Goal: Task Accomplishment & Management: Complete application form

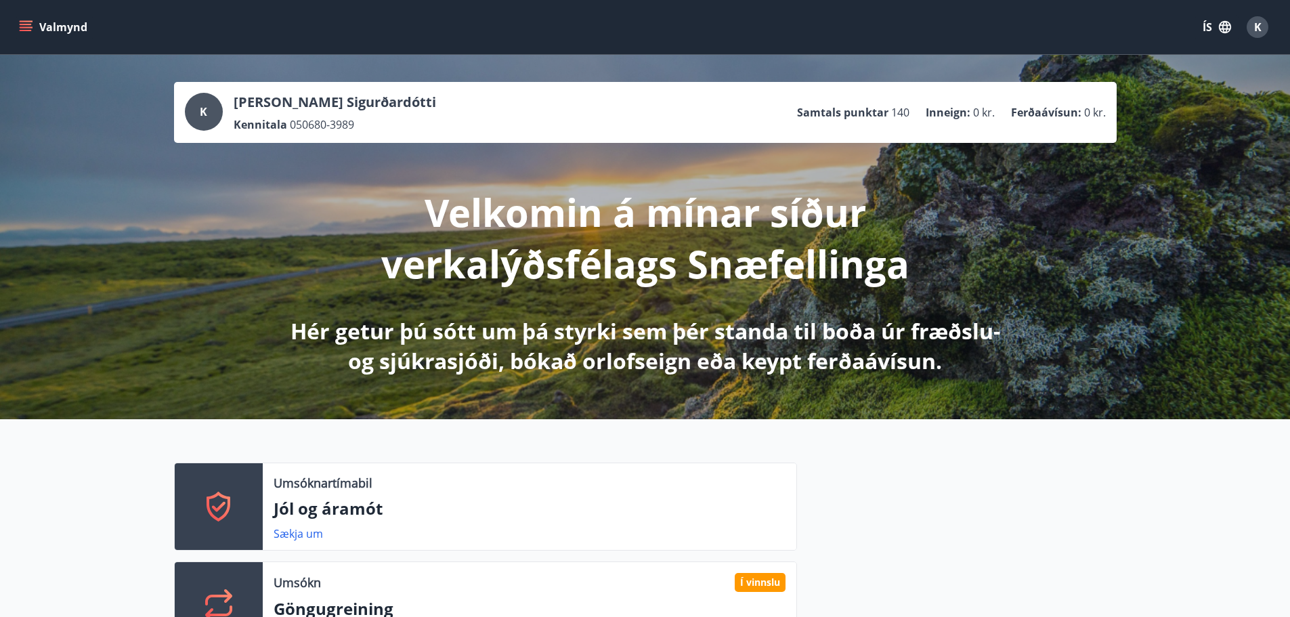
scroll to position [542, 0]
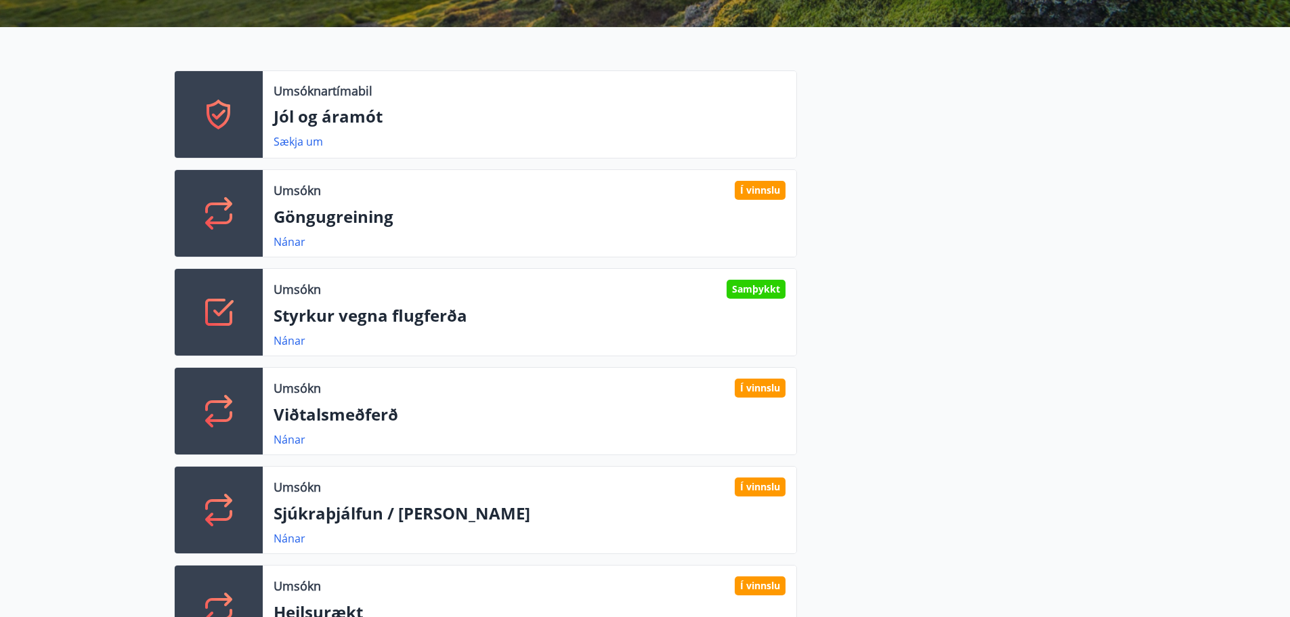
scroll to position [339, 0]
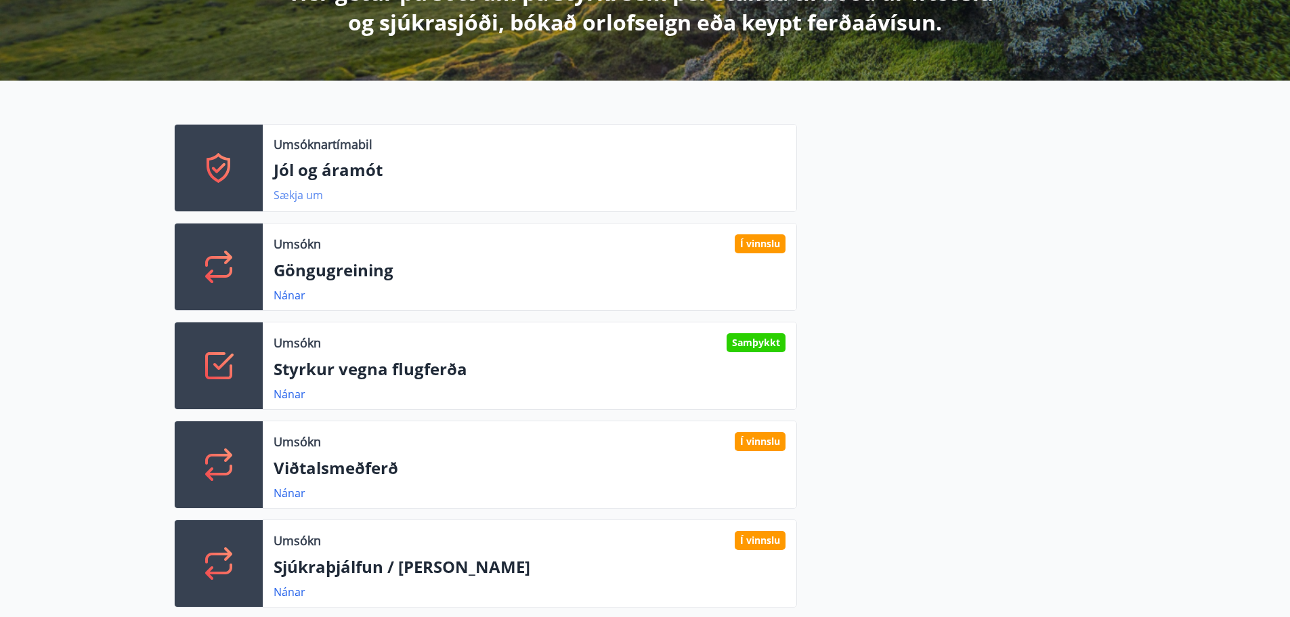
click at [315, 196] on link "Sækja um" at bounding box center [298, 195] width 49 height 15
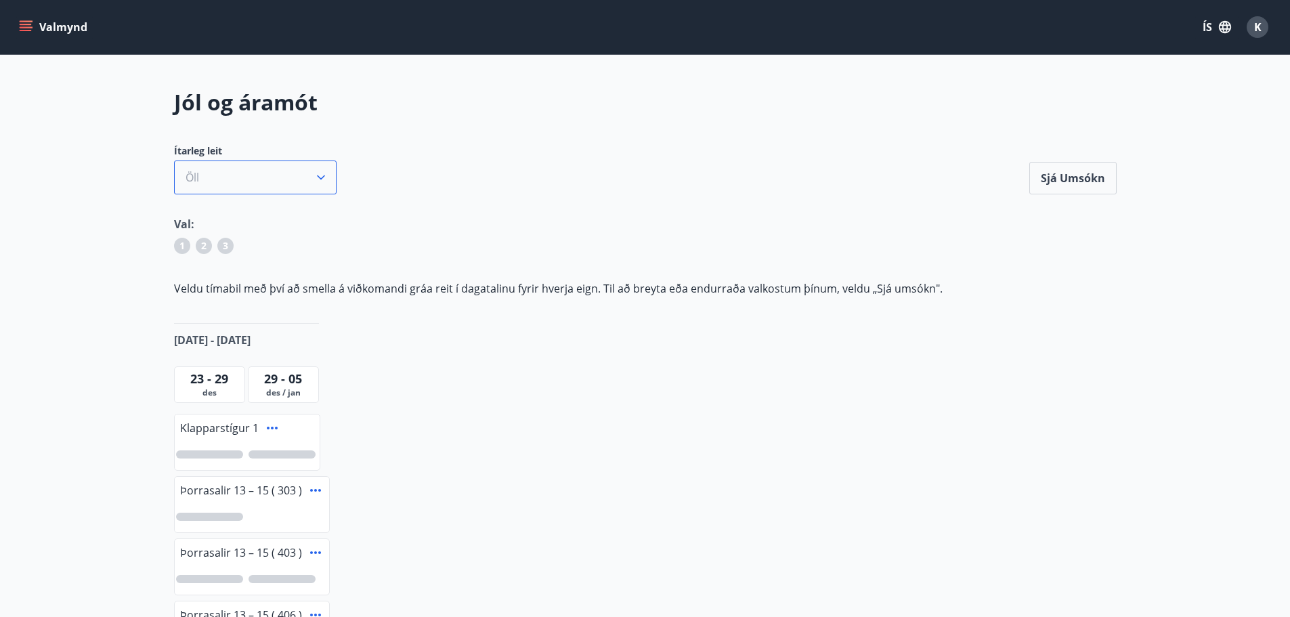
click at [327, 184] on icon "button" at bounding box center [321, 178] width 14 height 14
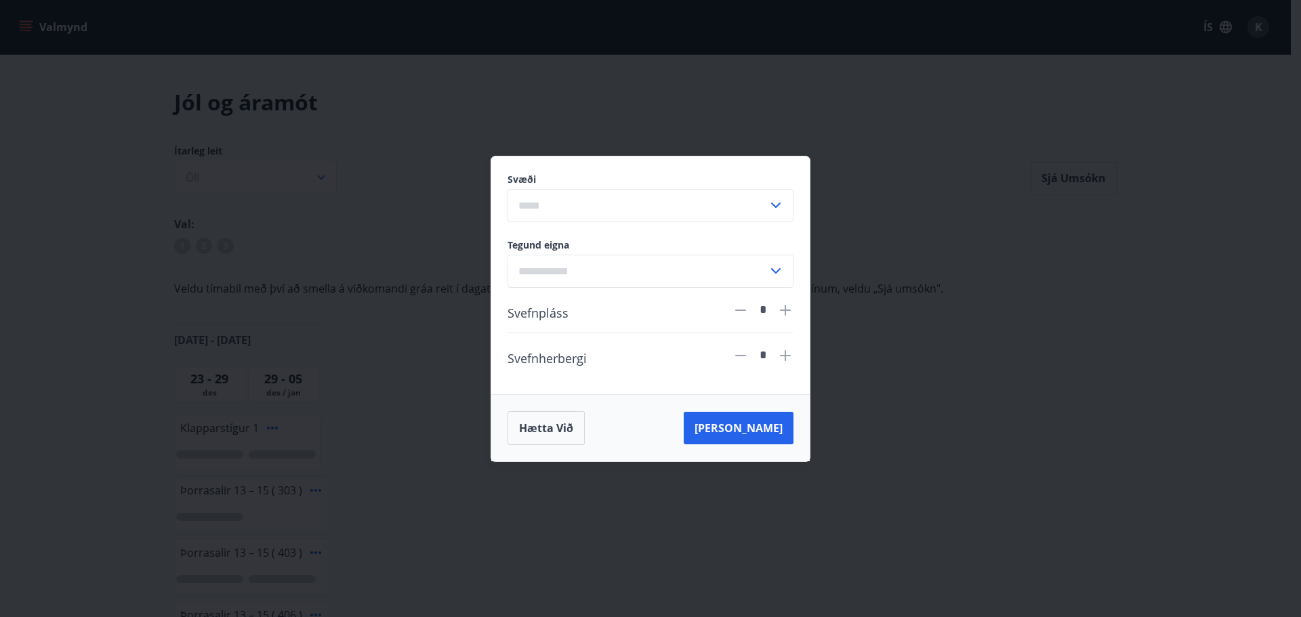
click at [151, 179] on div "Svæði ​ Tegund eigna ​ Svefnpláss * Svefnherbergi * Hætta við [PERSON_NAME]" at bounding box center [650, 308] width 1301 height 617
